Goal: Find specific page/section: Find specific page/section

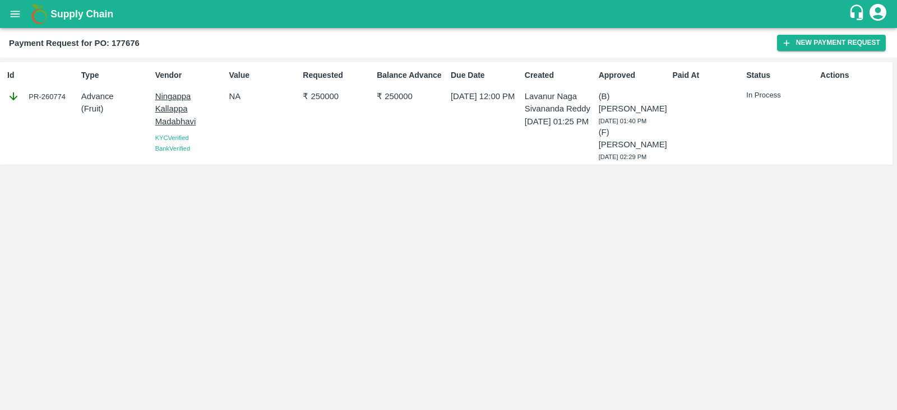
click at [16, 13] on icon "open drawer" at bounding box center [15, 14] width 12 height 12
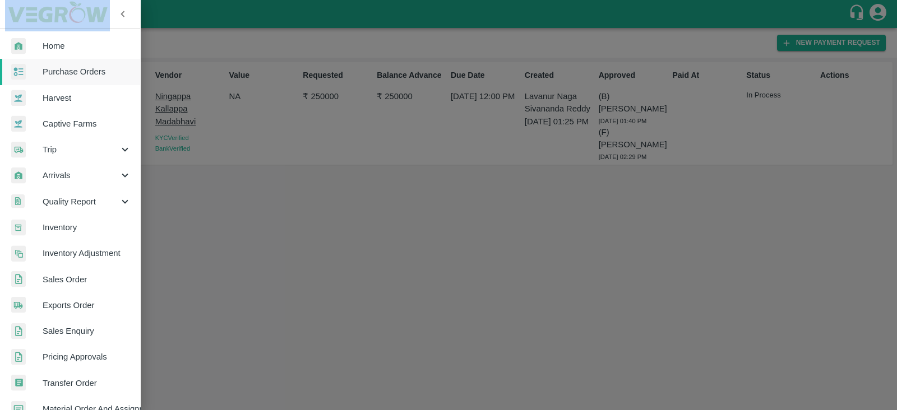
click at [16, 13] on div "Home Purchase Orders Harvest Captive Farms Trip Arrivals Quality Report Invento…" at bounding box center [448, 205] width 897 height 410
click at [81, 73] on span "Purchase Orders" at bounding box center [87, 72] width 89 height 12
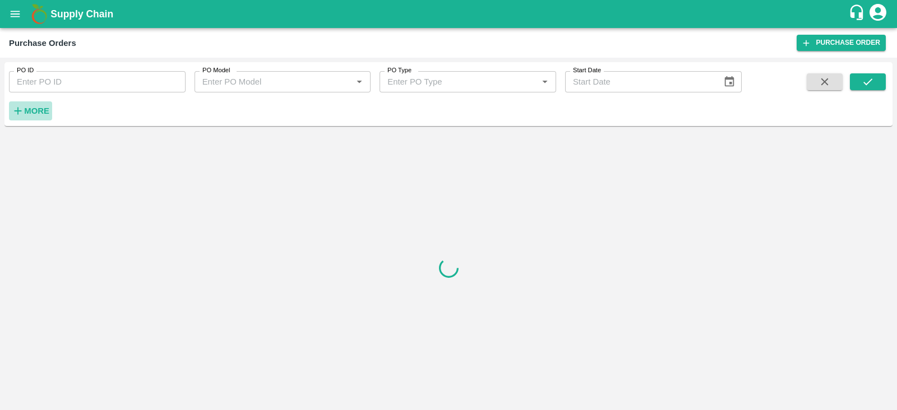
click at [41, 107] on strong "More" at bounding box center [36, 111] width 25 height 9
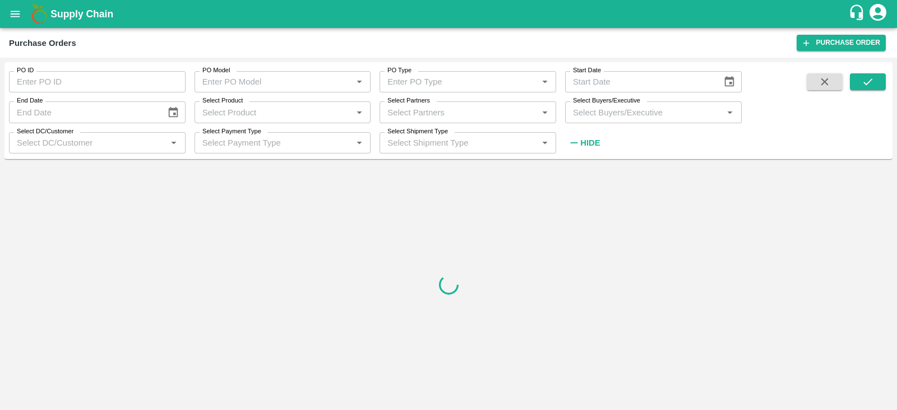
click at [623, 108] on input "Select Buyers/Executive" at bounding box center [643, 112] width 151 height 15
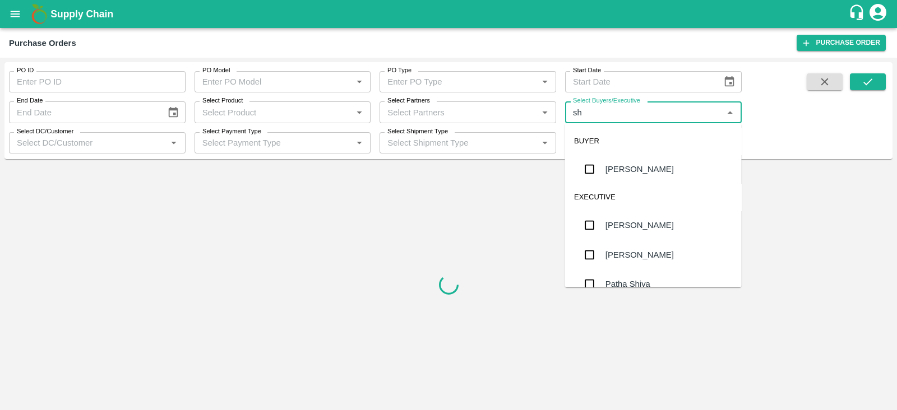
type input "s"
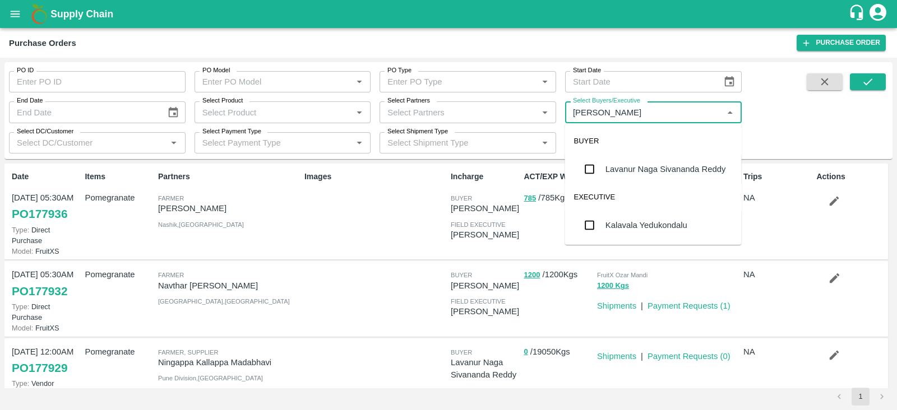
type input "lavanu"
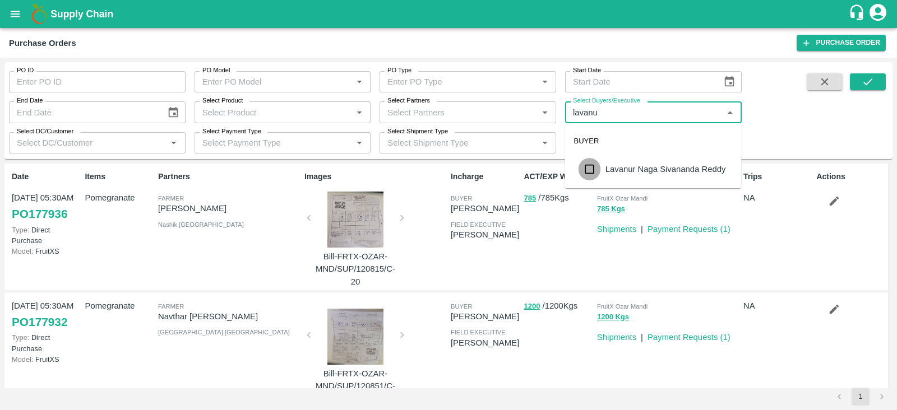
click at [597, 166] on input "checkbox" at bounding box center [590, 169] width 22 height 22
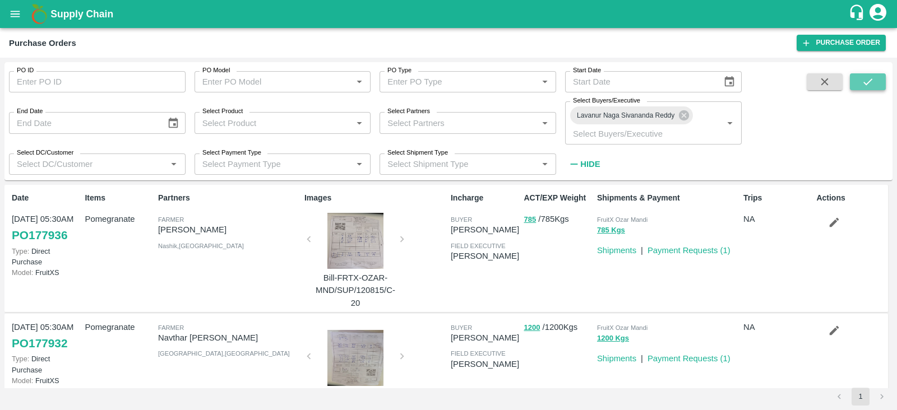
click at [869, 85] on icon "submit" at bounding box center [868, 82] width 12 height 12
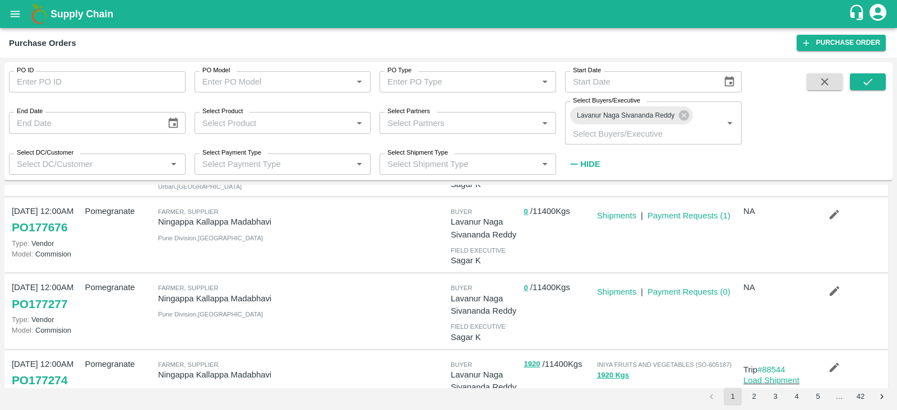
scroll to position [165, 0]
